Goal: Task Accomplishment & Management: Manage account settings

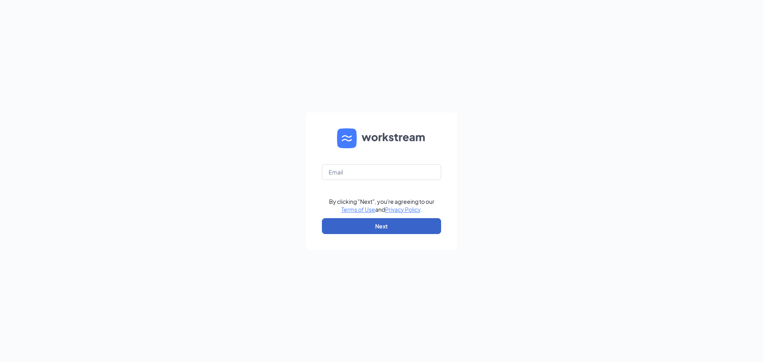
click at [390, 222] on button "Next" at bounding box center [381, 226] width 119 height 16
click at [357, 168] on input "text" at bounding box center [381, 172] width 119 height 16
type input "northsidesanantonio@mathnasium.com"
click at [378, 227] on button "Next" at bounding box center [381, 226] width 119 height 16
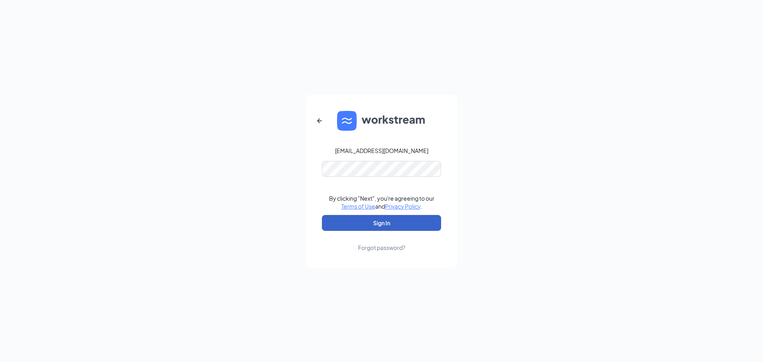
click at [392, 223] on button "Sign In" at bounding box center [381, 223] width 119 height 16
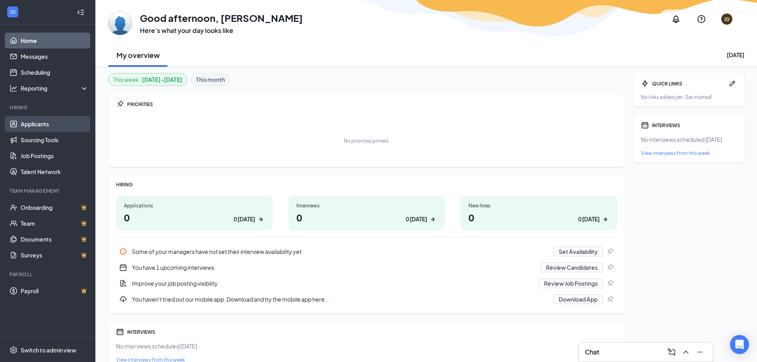
click at [36, 121] on link "Applicants" at bounding box center [55, 124] width 68 height 16
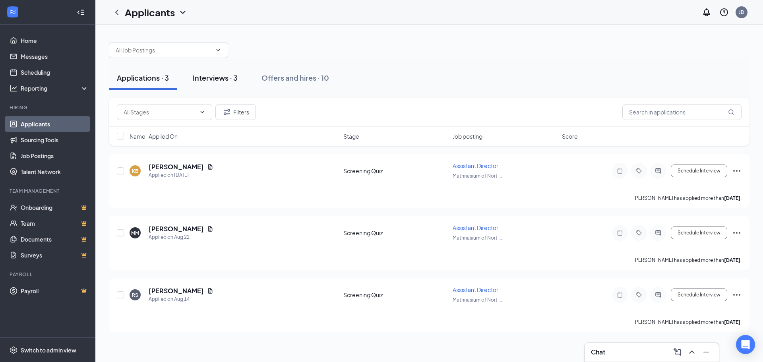
click at [224, 74] on div "Interviews · 3" at bounding box center [215, 78] width 45 height 10
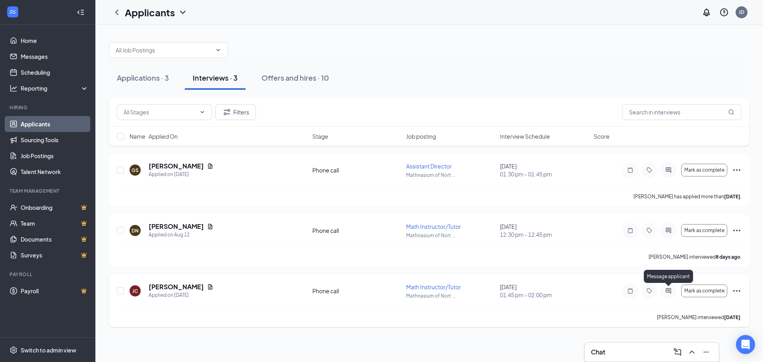
click at [668, 291] on icon "ActiveChat" at bounding box center [669, 291] width 10 height 6
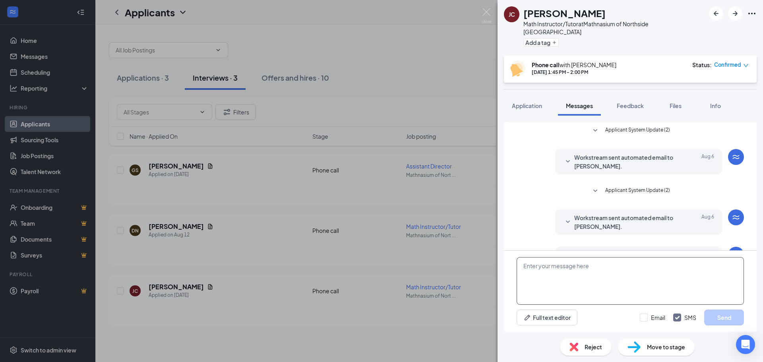
click at [570, 270] on textarea at bounding box center [630, 281] width 227 height 48
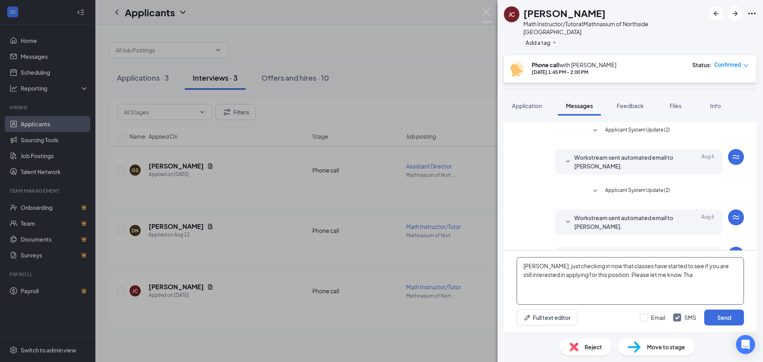
scroll to position [120, 0]
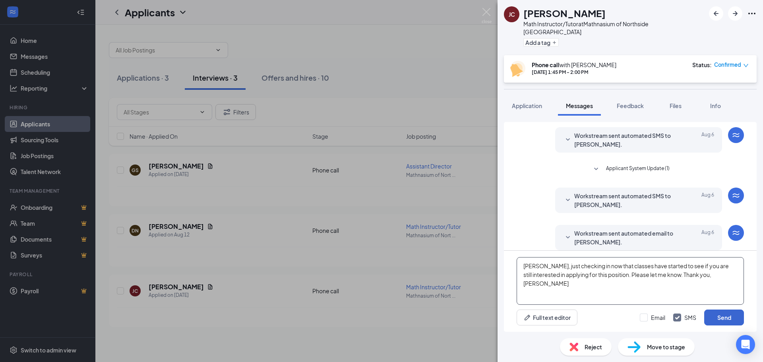
type textarea "Jonathan, just checking in now that classes have started to see if you are stil…"
click at [723, 320] on button "Send" at bounding box center [724, 318] width 40 height 16
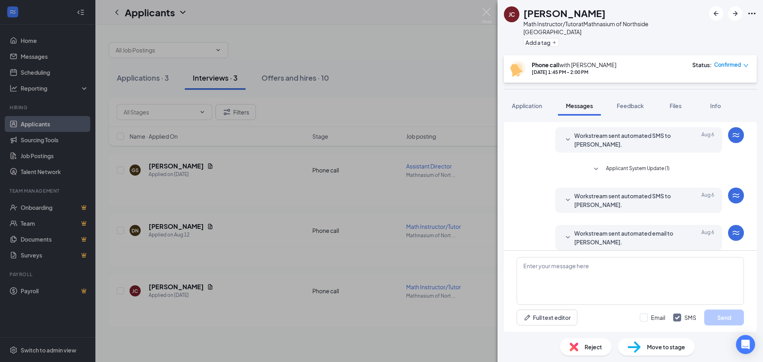
scroll to position [188, 0]
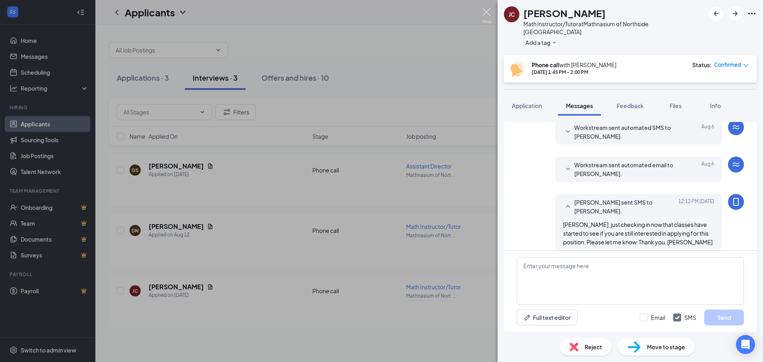
click at [485, 12] on img at bounding box center [487, 16] width 10 height 16
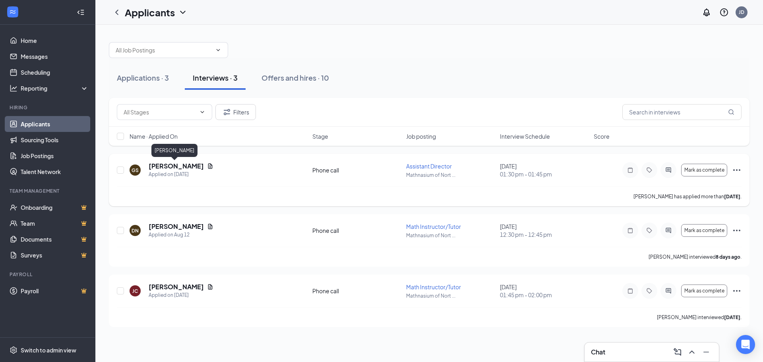
click at [179, 165] on h5 "Gwen Sanders" at bounding box center [176, 166] width 55 height 9
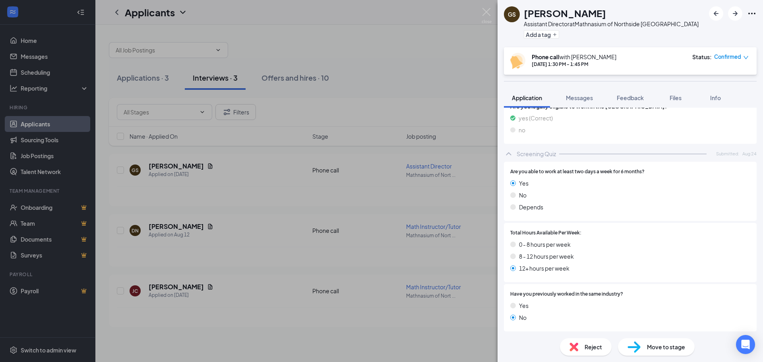
scroll to position [16, 0]
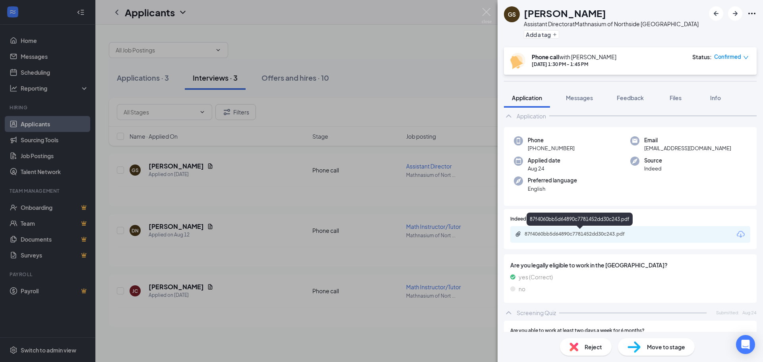
click at [579, 232] on div "87f4060bb5d64890c7781452dd30c243.pdf" at bounding box center [580, 234] width 111 height 6
click at [575, 345] on img at bounding box center [574, 347] width 9 height 9
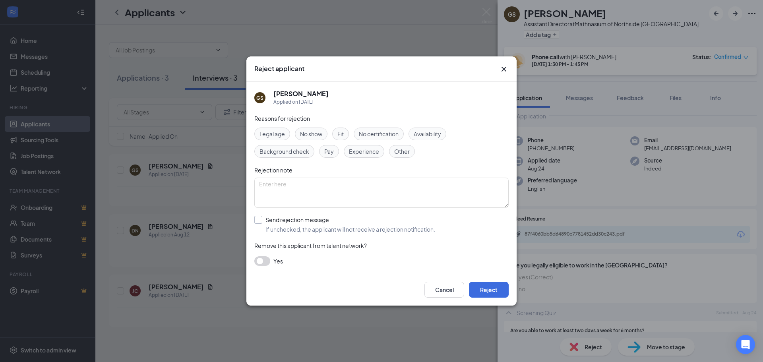
click at [258, 219] on input "Send rejection message If unchecked, the applicant will not receive a rejection…" at bounding box center [344, 224] width 181 height 17
checkbox input "true"
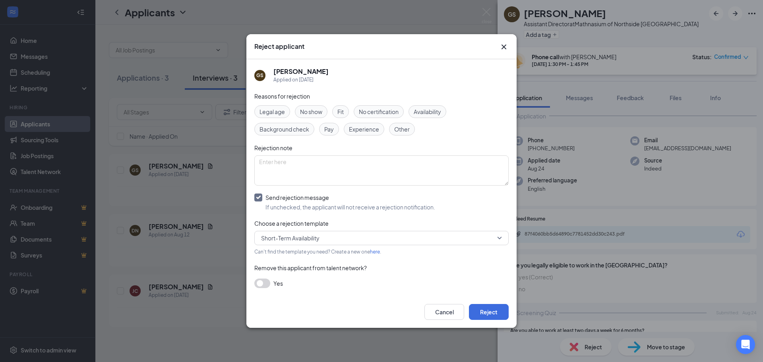
click at [323, 235] on span "Short-Term Availability" at bounding box center [378, 238] width 234 height 12
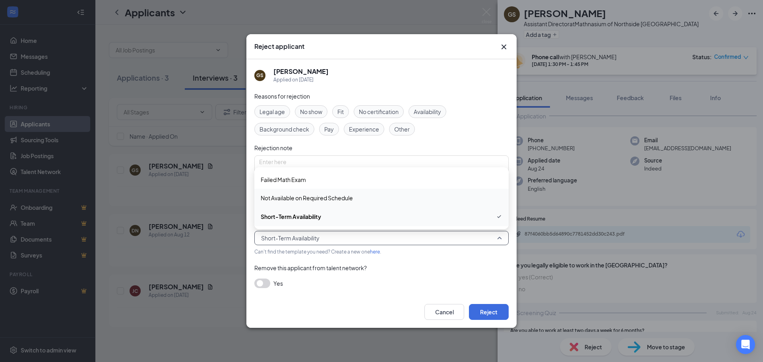
click at [316, 196] on span "Not Available on Required Schedule" at bounding box center [307, 198] width 92 height 9
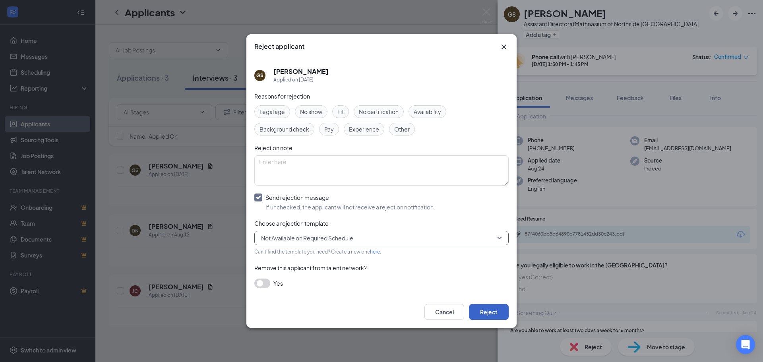
click at [487, 308] on button "Reject" at bounding box center [489, 312] width 40 height 16
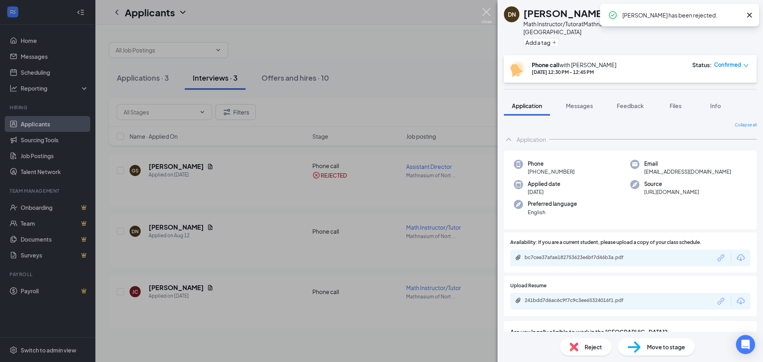
click at [487, 10] on img at bounding box center [487, 16] width 10 height 16
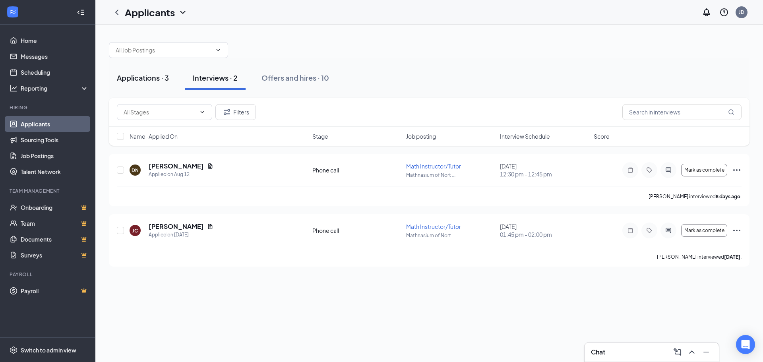
click at [156, 81] on div "Applications · 3" at bounding box center [143, 78] width 52 height 10
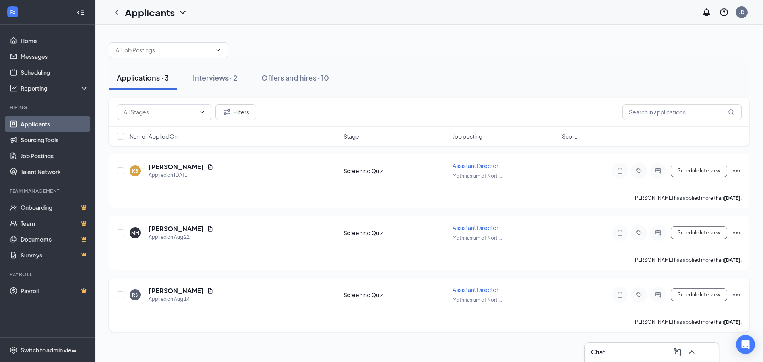
click at [737, 294] on icon "Ellipses" at bounding box center [736, 295] width 7 height 2
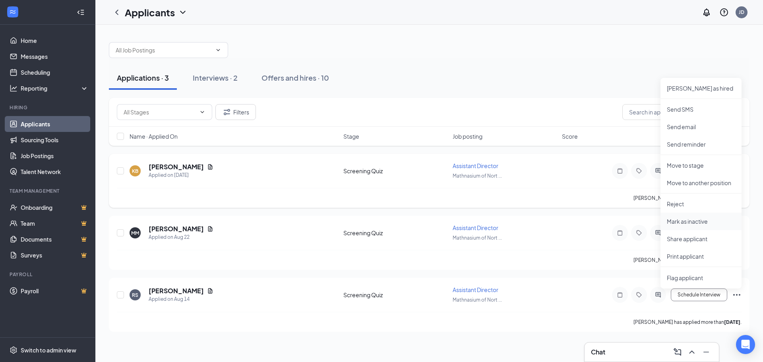
click at [692, 219] on p "Mark as inactive" at bounding box center [701, 221] width 68 height 8
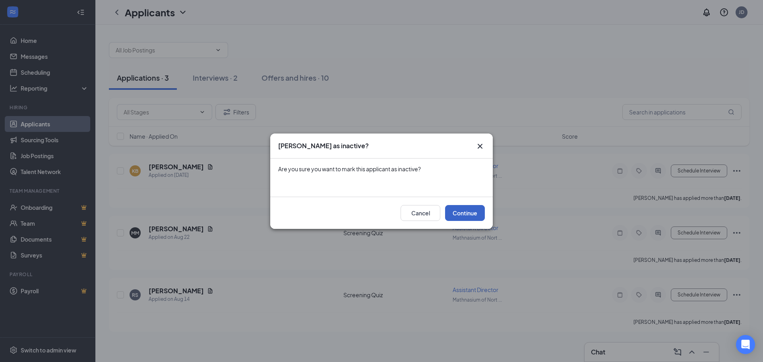
click at [458, 212] on button "Continue" at bounding box center [465, 213] width 40 height 16
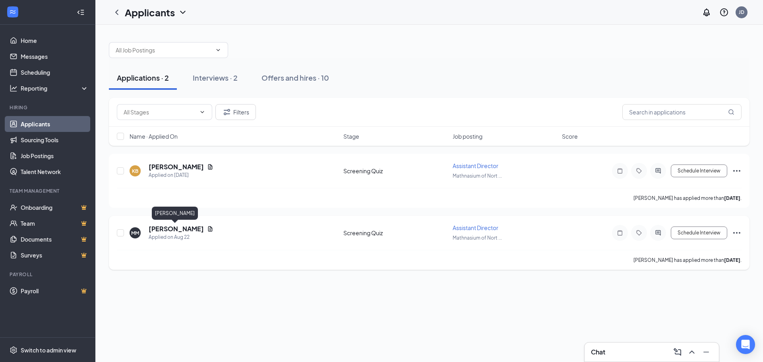
click at [177, 226] on h5 "Mamatha Mougili" at bounding box center [176, 229] width 55 height 9
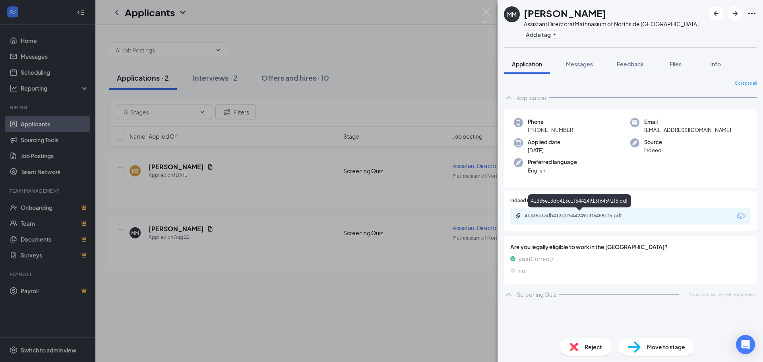
click at [601, 218] on div "41335e13db413c1f54424913f64591f5.pdf" at bounding box center [580, 216] width 111 height 6
click at [181, 167] on div "MM Mamatha Mougili Assistant Director at Mathnasium of Northside San Antonio Ad…" at bounding box center [381, 181] width 763 height 362
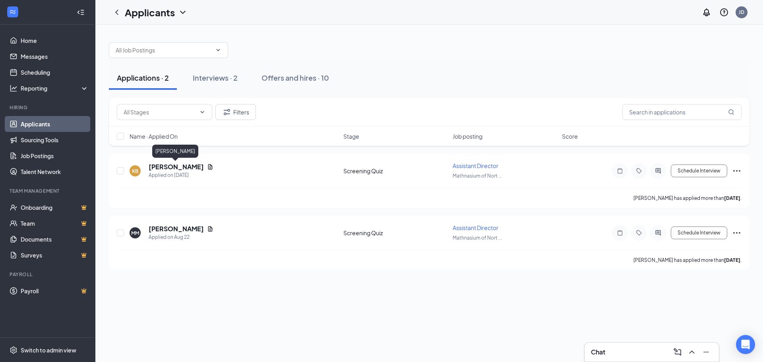
click at [181, 167] on h5 "[PERSON_NAME]" at bounding box center [176, 167] width 55 height 9
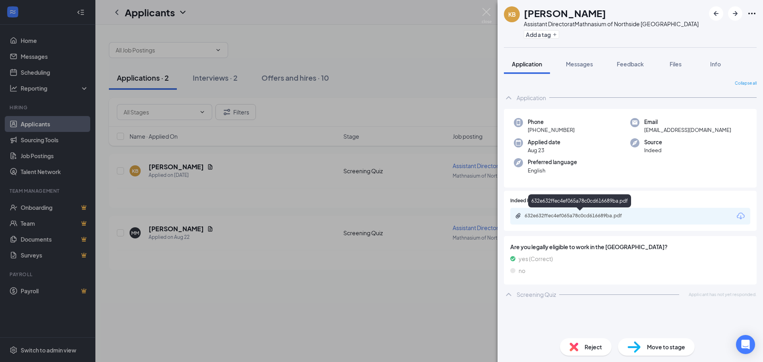
click at [594, 214] on div "632e632ffec4ef065a78c0cd616689ba.pdf" at bounding box center [580, 216] width 111 height 6
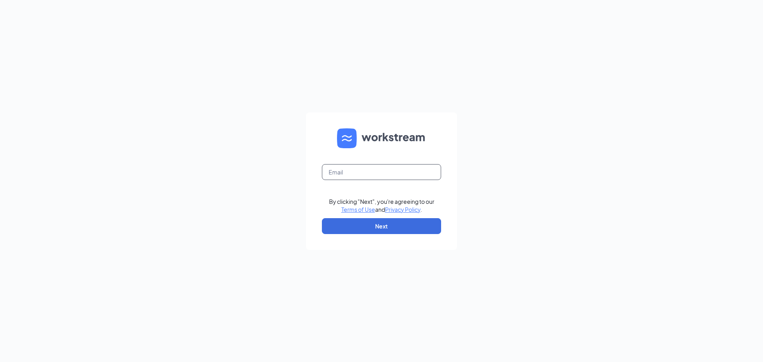
click at [381, 173] on input "text" at bounding box center [381, 172] width 119 height 16
type input "northsidesanantonio@mathnasium.com"
click at [387, 225] on button "Next" at bounding box center [381, 226] width 119 height 16
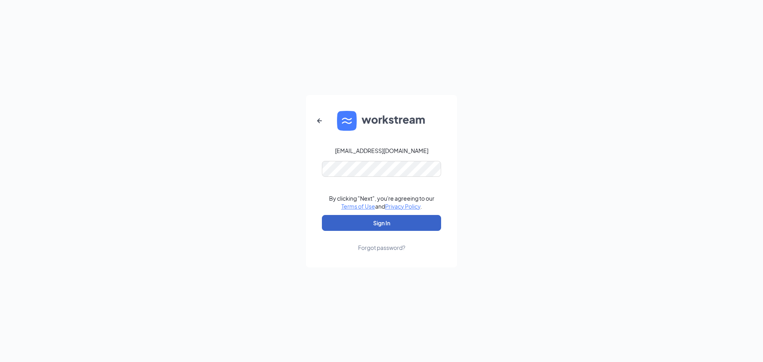
click at [397, 222] on button "Sign In" at bounding box center [381, 223] width 119 height 16
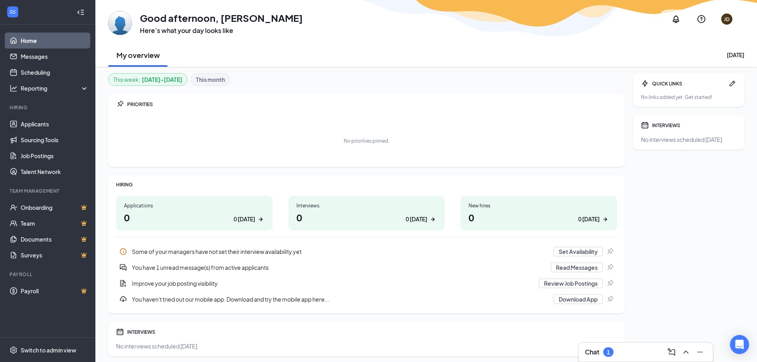
click at [599, 352] on h3 "Chat" at bounding box center [592, 352] width 14 height 9
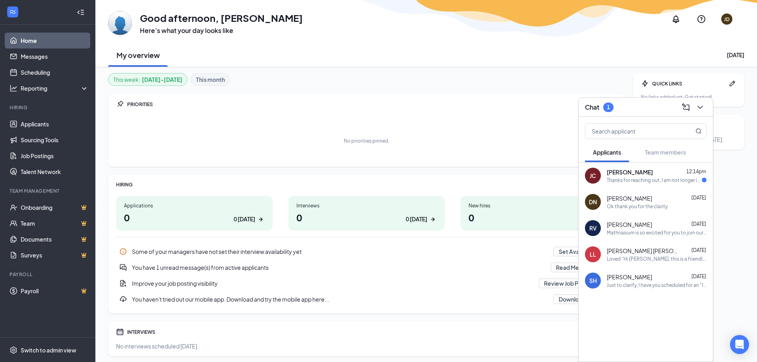
click at [668, 185] on div "JC Jonathan Chien 12:14pm Thanks for reaching out, I am not longer interested i…" at bounding box center [646, 176] width 134 height 26
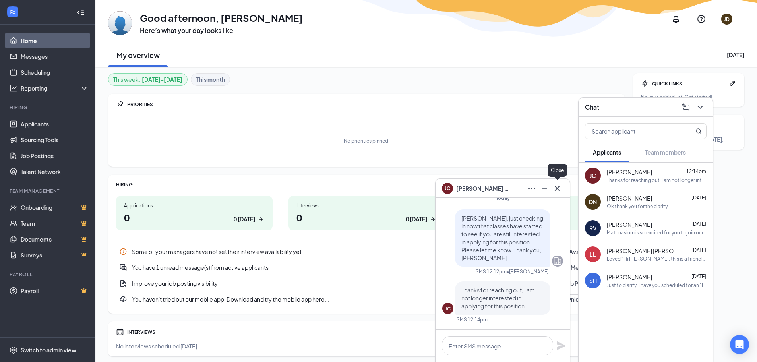
click at [559, 187] on icon "Cross" at bounding box center [557, 188] width 5 height 5
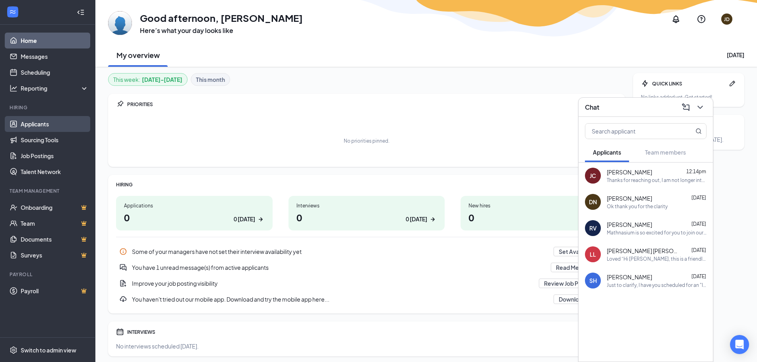
click at [43, 125] on link "Applicants" at bounding box center [55, 124] width 68 height 16
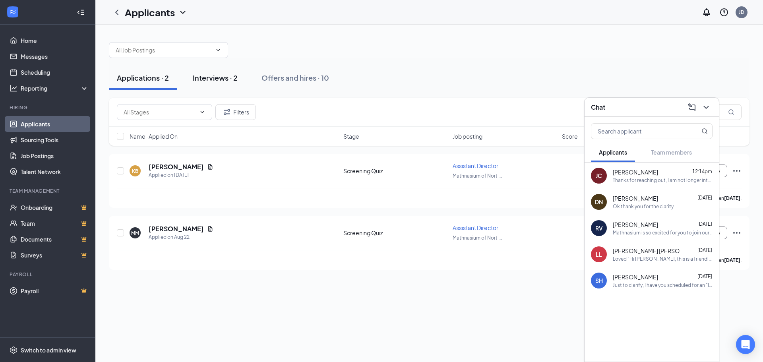
click at [207, 79] on div "Interviews · 2" at bounding box center [215, 78] width 45 height 10
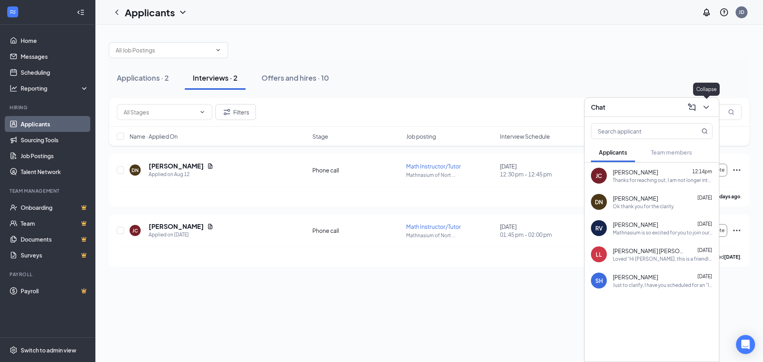
click at [705, 109] on icon "ChevronDown" at bounding box center [707, 108] width 10 height 10
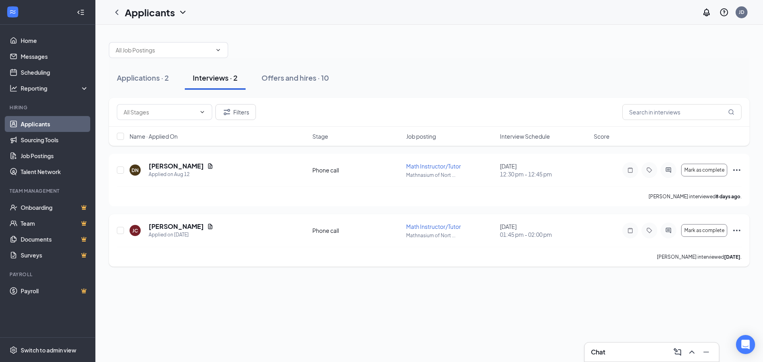
click at [735, 227] on icon "Ellipses" at bounding box center [737, 231] width 10 height 10
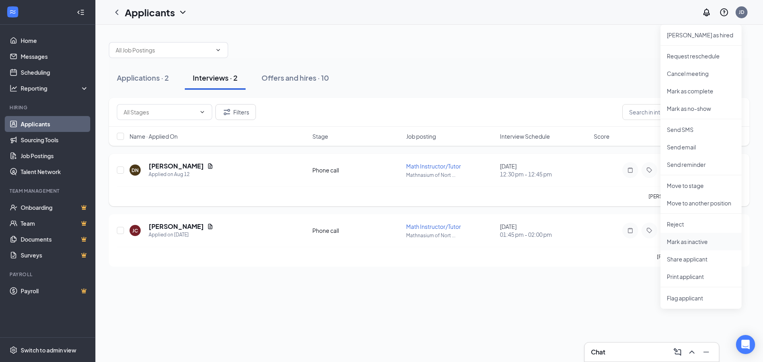
click at [684, 240] on p "Mark as inactive" at bounding box center [701, 242] width 68 height 8
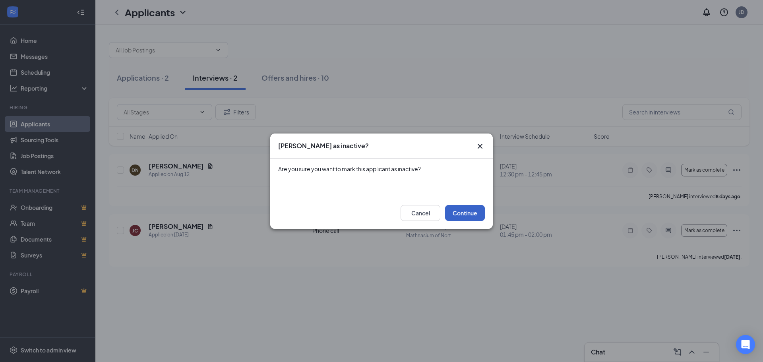
click at [462, 207] on button "Continue" at bounding box center [465, 213] width 40 height 16
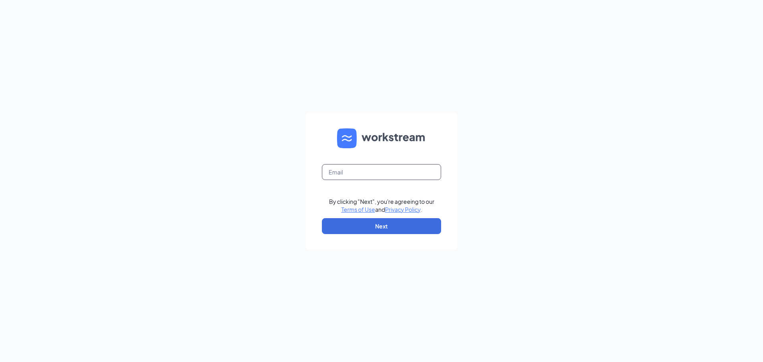
click at [393, 173] on input "text" at bounding box center [381, 172] width 119 height 16
type input "[EMAIL_ADDRESS][DOMAIN_NAME]"
click at [388, 230] on button "Next" at bounding box center [381, 226] width 119 height 16
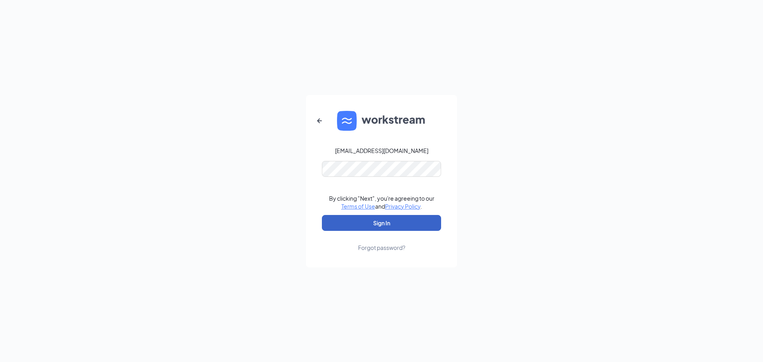
click at [382, 226] on button "Sign In" at bounding box center [381, 223] width 119 height 16
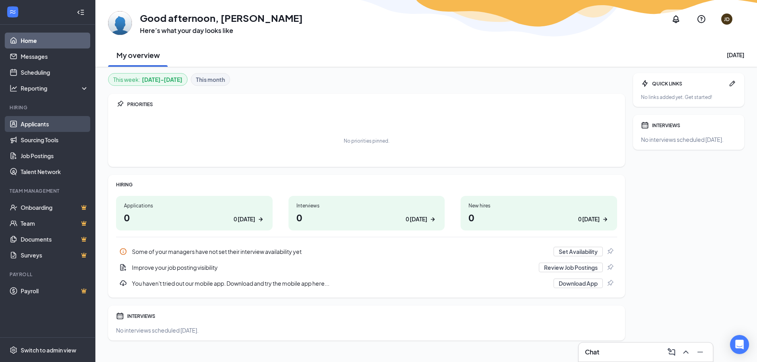
click at [30, 121] on link "Applicants" at bounding box center [55, 124] width 68 height 16
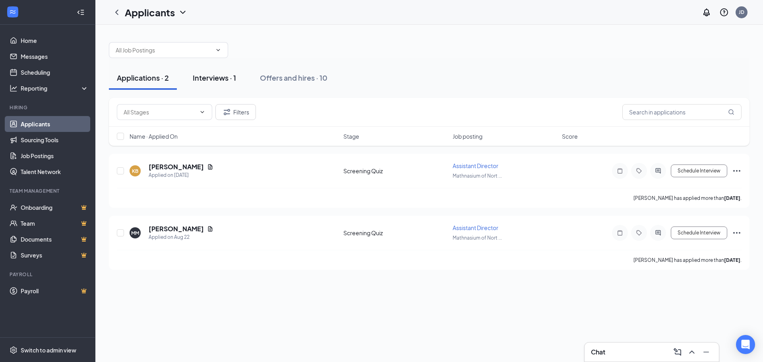
click at [225, 75] on div "Interviews · 1" at bounding box center [214, 78] width 43 height 10
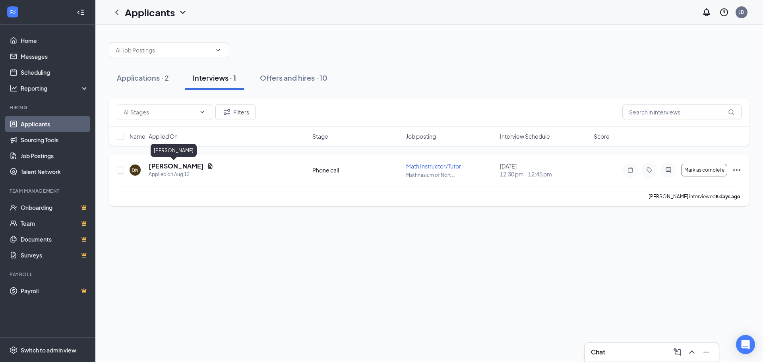
click at [184, 168] on h5 "[PERSON_NAME]" at bounding box center [176, 166] width 55 height 9
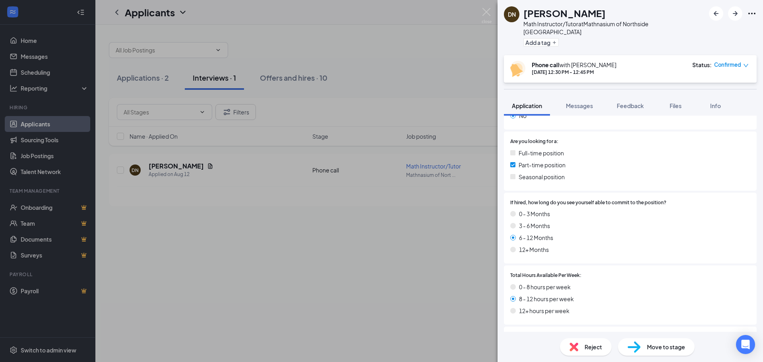
scroll to position [557, 0]
